Goal: Find specific page/section: Find specific page/section

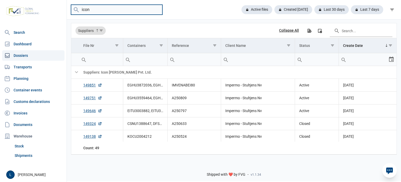
click at [159, 10] on input "icon" at bounding box center [116, 10] width 91 height 10
click at [156, 9] on input "icon" at bounding box center [116, 10] width 91 height 10
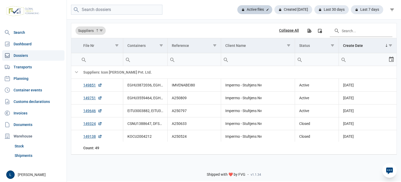
click at [265, 9] on div "Active files" at bounding box center [255, 9] width 35 height 9
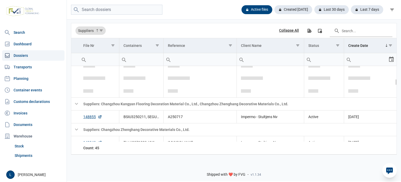
scroll to position [156, 0]
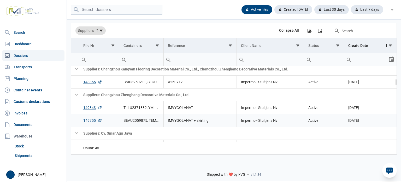
click at [86, 121] on link "149755" at bounding box center [92, 120] width 19 height 5
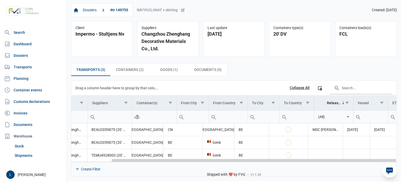
scroll to position [0, 45]
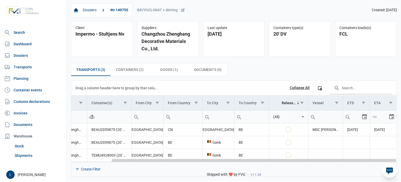
drag, startPoint x: 149, startPoint y: 161, endPoint x: 262, endPoint y: 156, distance: 113.1
click at [262, 156] on body "For evaluation purposes only. Redistribution prohibited. Please register an exi…" at bounding box center [200, 82] width 401 height 182
